Goal: Contribute content

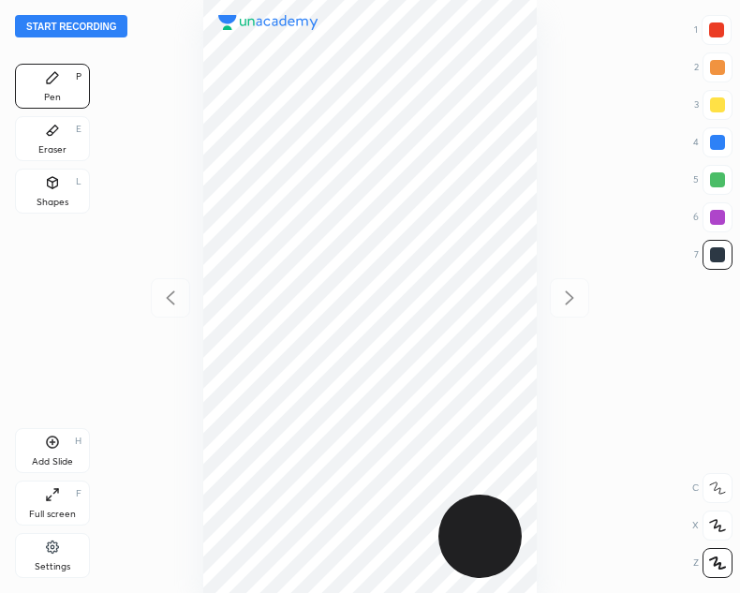
scroll to position [593, 440]
click at [77, 26] on button "Start recording" at bounding box center [71, 26] width 112 height 22
click at [55, 23] on button "End recording" at bounding box center [67, 26] width 104 height 22
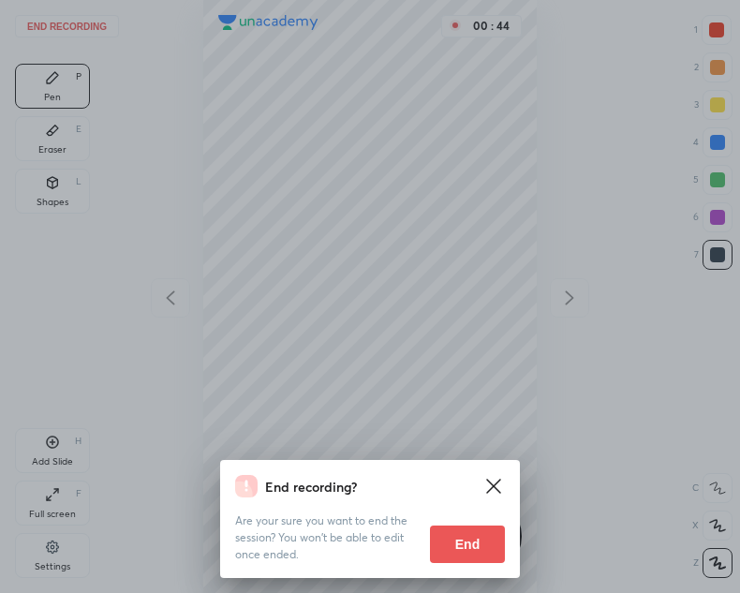
click at [460, 546] on button "End" at bounding box center [467, 544] width 75 height 37
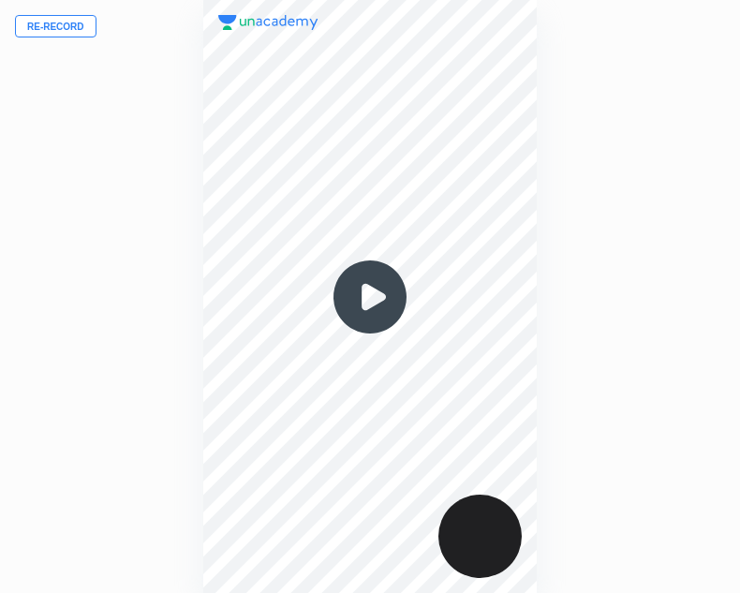
click at [49, 22] on button "Re-record" at bounding box center [56, 26] width 82 height 22
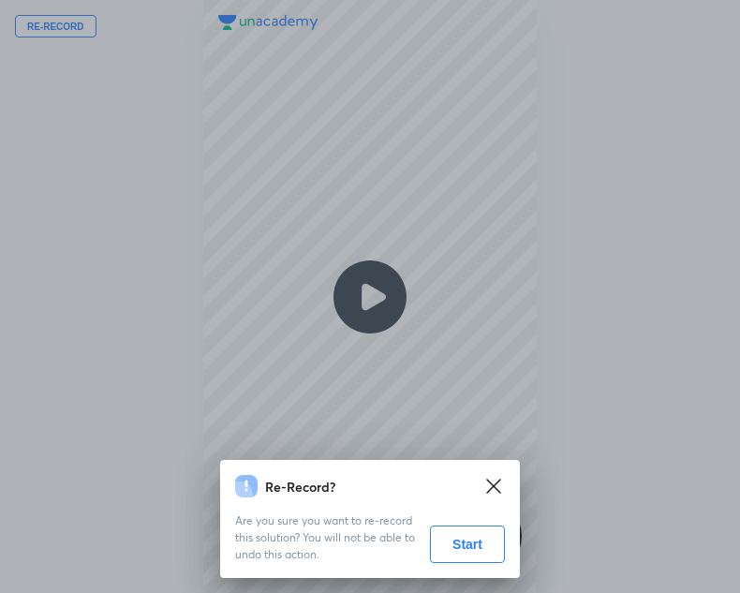
click at [448, 535] on button "Start" at bounding box center [467, 544] width 75 height 37
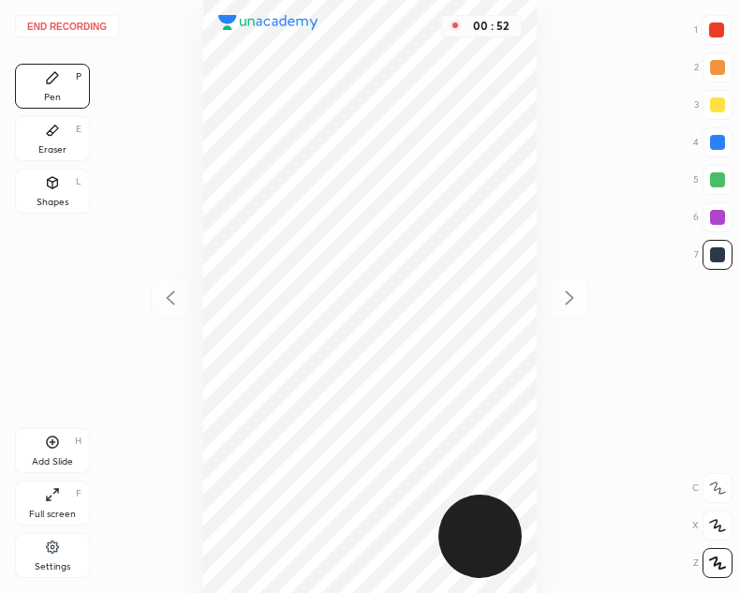
click at [50, 438] on icon at bounding box center [52, 442] width 15 height 15
click at [169, 293] on icon at bounding box center [170, 298] width 22 height 22
click at [53, 186] on icon at bounding box center [53, 182] width 10 height 11
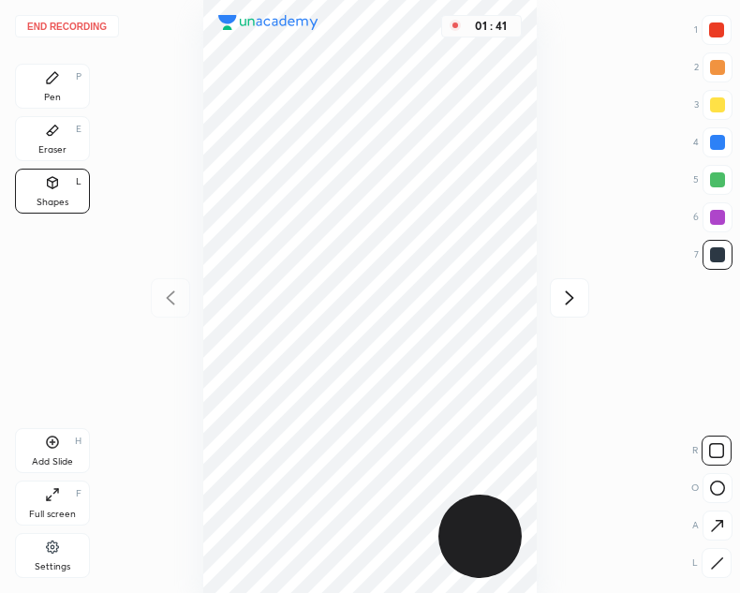
click at [52, 100] on div "Pen" at bounding box center [52, 97] width 17 height 9
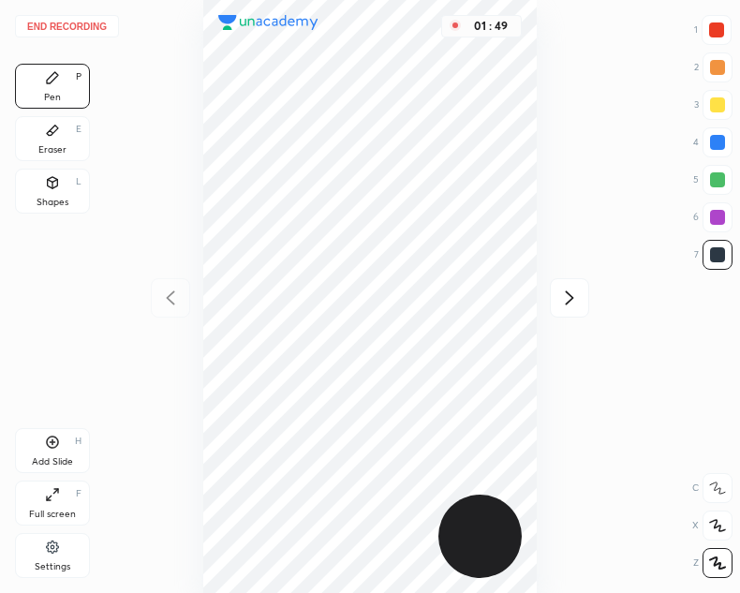
click at [80, 22] on button "End recording" at bounding box center [67, 26] width 104 height 22
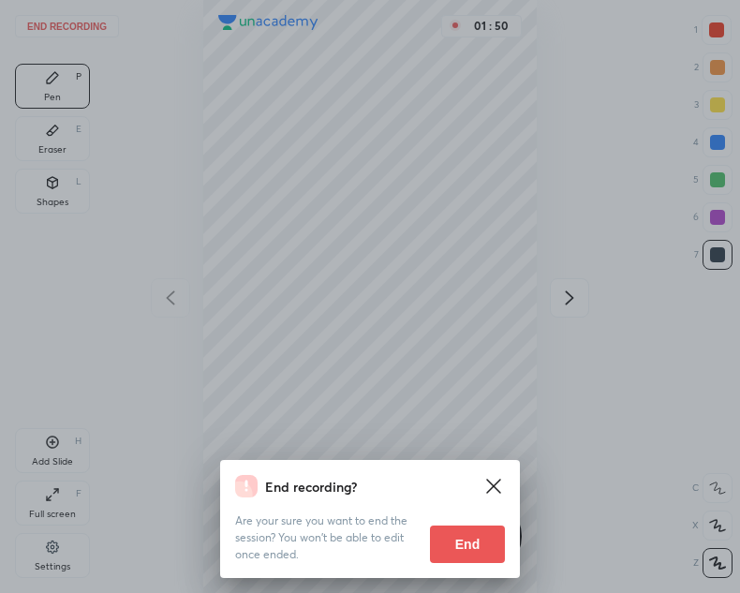
click at [465, 545] on button "End" at bounding box center [467, 544] width 75 height 37
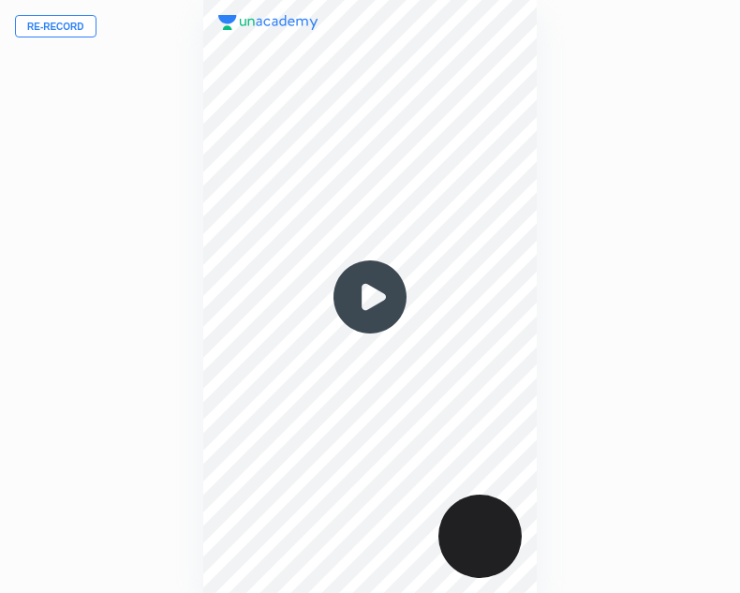
click at [365, 294] on img at bounding box center [370, 297] width 90 height 90
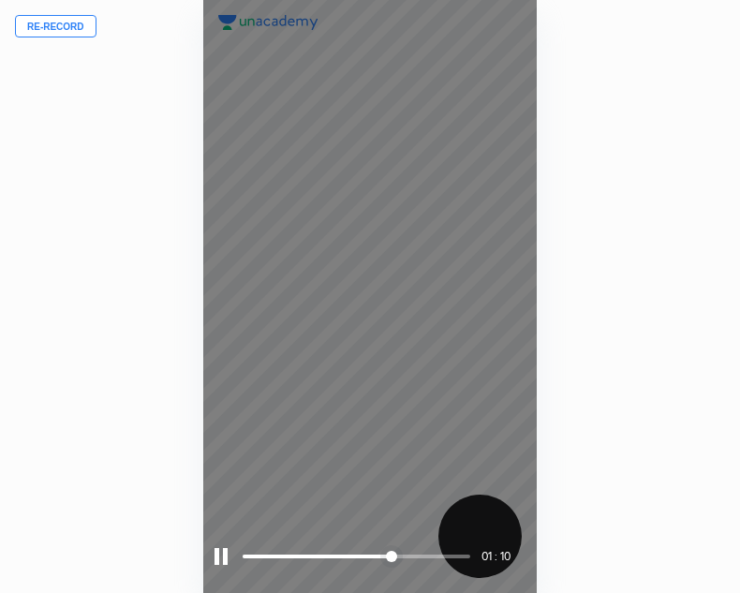
click at [223, 558] on div at bounding box center [221, 556] width 13 height 17
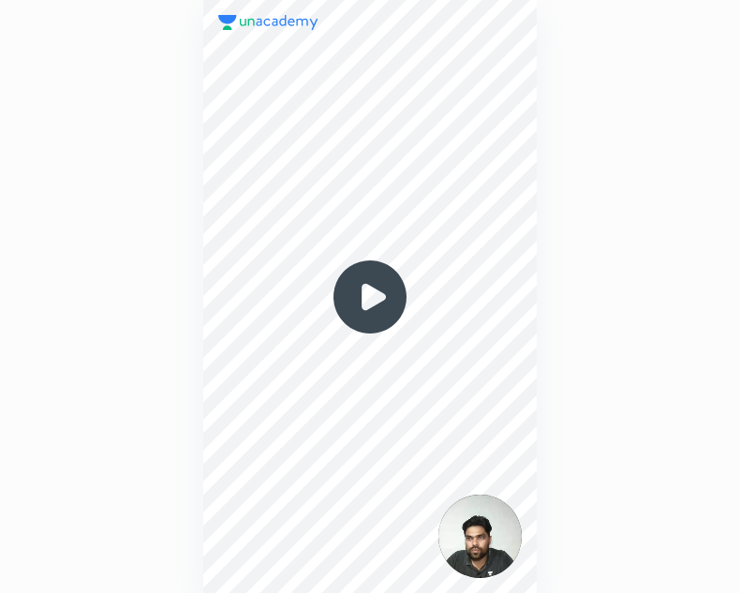
scroll to position [593, 440]
